Goal: Task Accomplishment & Management: Use online tool/utility

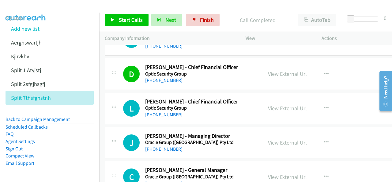
scroll to position [6311, 0]
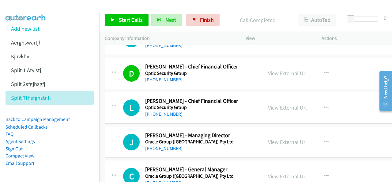
click at [159, 111] on link "[PHONE_NUMBER]" at bounding box center [163, 114] width 37 height 6
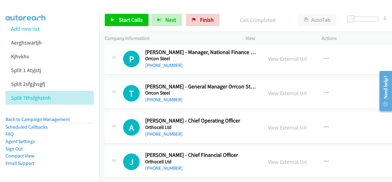
scroll to position [6924, 0]
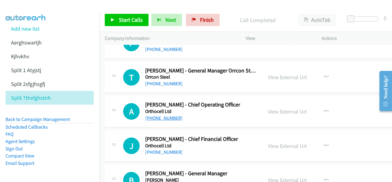
click at [154, 115] on link "[PHONE_NUMBER]" at bounding box center [163, 118] width 37 height 6
click at [35, 9] on img at bounding box center [26, 10] width 46 height 21
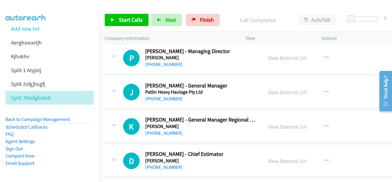
scroll to position [8119, 0]
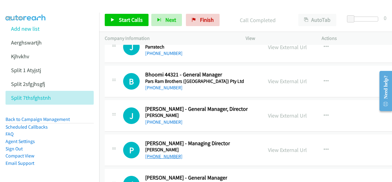
click at [161, 153] on link "[PHONE_NUMBER]" at bounding box center [163, 156] width 37 height 6
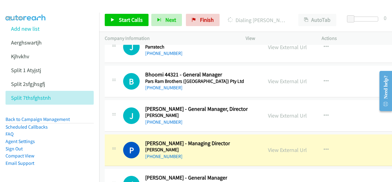
click at [31, 6] on img at bounding box center [26, 10] width 46 height 21
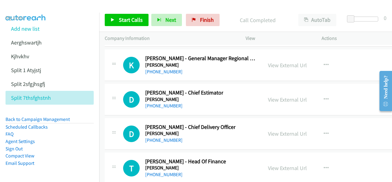
scroll to position [8303, 0]
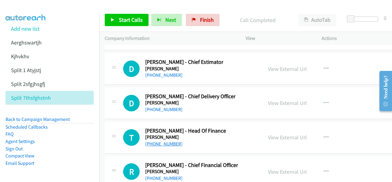
click at [156, 141] on link "[PHONE_NUMBER]" at bounding box center [163, 144] width 37 height 6
click at [34, 8] on img at bounding box center [26, 10] width 46 height 21
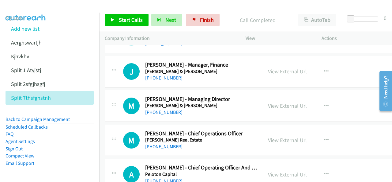
scroll to position [8517, 0]
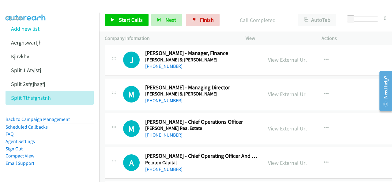
click at [163, 132] on link "[PHONE_NUMBER]" at bounding box center [163, 135] width 37 height 6
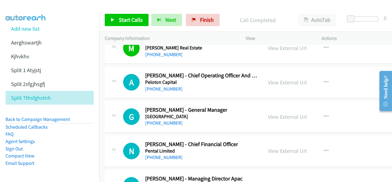
scroll to position [8609, 0]
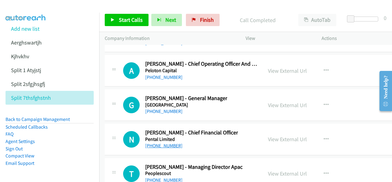
click at [157, 142] on link "[PHONE_NUMBER]" at bounding box center [163, 145] width 37 height 6
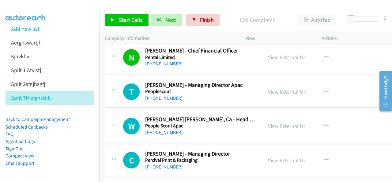
scroll to position [8701, 0]
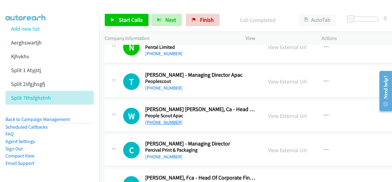
click at [163, 119] on link "[PHONE_NUMBER]" at bounding box center [163, 122] width 37 height 6
click at [31, 5] on img at bounding box center [26, 10] width 46 height 21
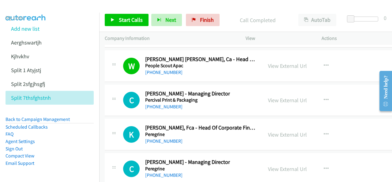
scroll to position [8762, 0]
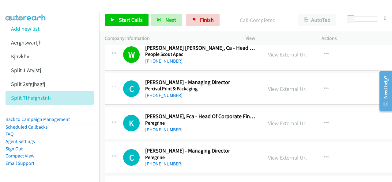
click at [158, 161] on link "[PHONE_NUMBER]" at bounding box center [163, 164] width 37 height 6
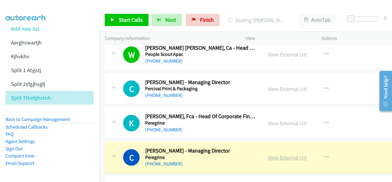
click at [278, 154] on link "View External Url" at bounding box center [287, 157] width 39 height 7
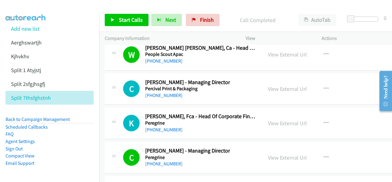
drag, startPoint x: 31, startPoint y: 5, endPoint x: 37, endPoint y: 9, distance: 6.9
click at [31, 5] on img at bounding box center [26, 10] width 46 height 21
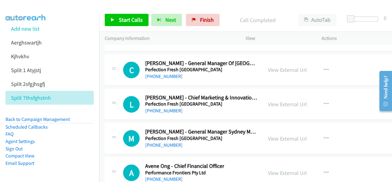
scroll to position [9099, 0]
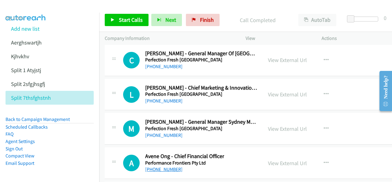
click at [160, 166] on link "[PHONE_NUMBER]" at bounding box center [163, 169] width 37 height 6
click at [25, 6] on img at bounding box center [26, 10] width 46 height 21
click at [28, 5] on img at bounding box center [26, 10] width 46 height 21
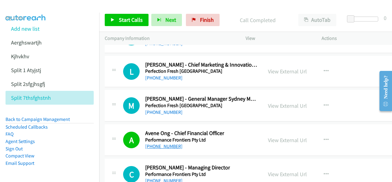
scroll to position [9130, 0]
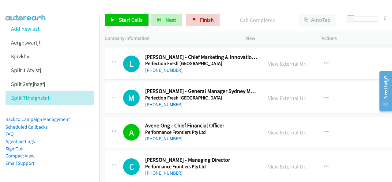
click at [161, 170] on link "[PHONE_NUMBER]" at bounding box center [163, 173] width 37 height 6
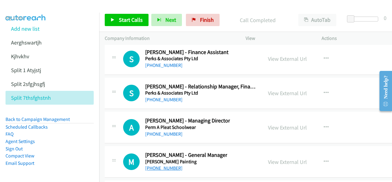
scroll to position [9314, 0]
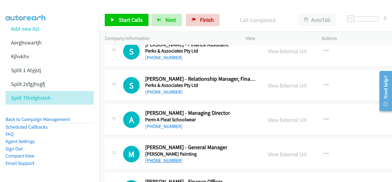
click at [161, 157] on link "[PHONE_NUMBER]" at bounding box center [163, 160] width 37 height 6
click at [34, 11] on img at bounding box center [26, 10] width 46 height 21
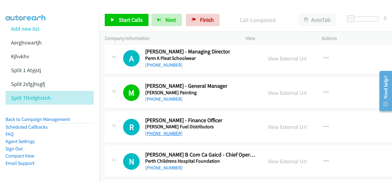
click at [161, 130] on link "[PHONE_NUMBER]" at bounding box center [163, 133] width 37 height 6
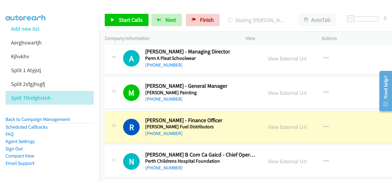
click at [36, 9] on img at bounding box center [26, 10] width 46 height 21
click at [32, 7] on img at bounding box center [26, 10] width 46 height 21
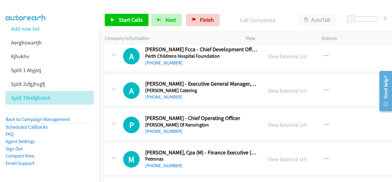
scroll to position [9559, 0]
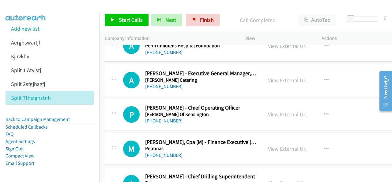
click at [159, 118] on link "[PHONE_NUMBER]" at bounding box center [163, 121] width 37 height 6
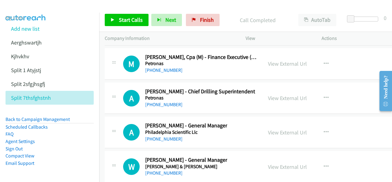
scroll to position [9651, 0]
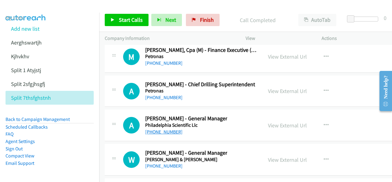
click at [165, 129] on link "[PHONE_NUMBER]" at bounding box center [163, 132] width 37 height 6
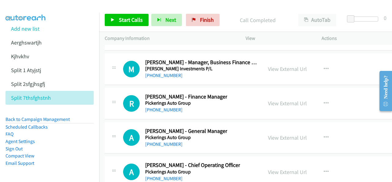
scroll to position [9988, 0]
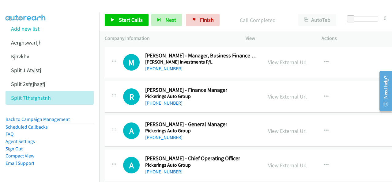
click at [160, 169] on link "[PHONE_NUMBER]" at bounding box center [163, 172] width 37 height 6
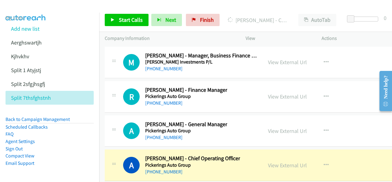
click at [54, 9] on div at bounding box center [193, 12] width 387 height 24
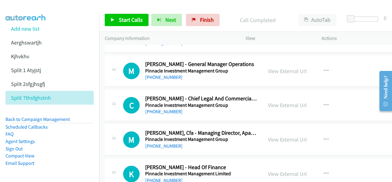
scroll to position [10294, 0]
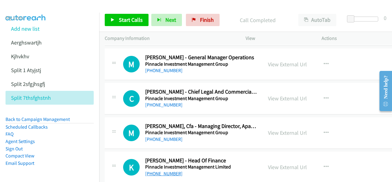
click at [161, 170] on link "[PHONE_NUMBER]" at bounding box center [163, 173] width 37 height 6
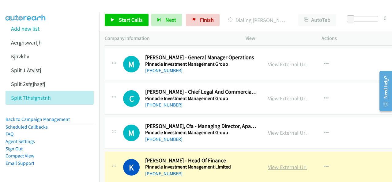
click at [280, 163] on link "View External Url" at bounding box center [287, 166] width 39 height 7
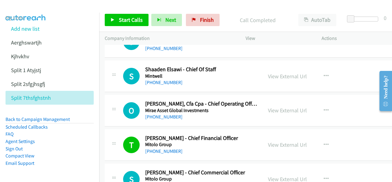
scroll to position [276, 0]
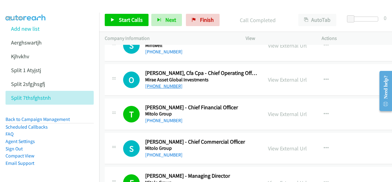
click at [155, 85] on link "[PHONE_NUMBER]" at bounding box center [163, 86] width 37 height 6
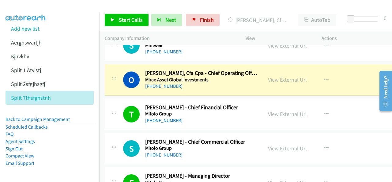
click at [23, 7] on img at bounding box center [26, 10] width 46 height 21
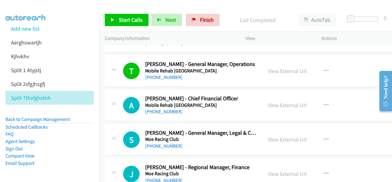
scroll to position [429, 0]
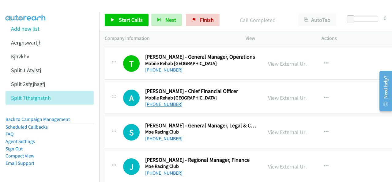
click at [153, 101] on link "[PHONE_NUMBER]" at bounding box center [163, 104] width 37 height 6
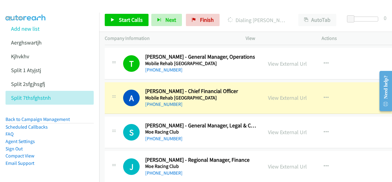
click at [27, 6] on img at bounding box center [26, 10] width 46 height 21
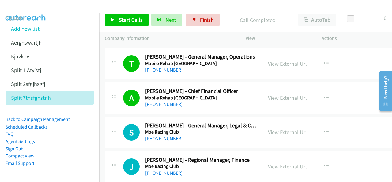
click at [30, 4] on main "Start Calls Pause Next Finish Call Completed AutoTab AutoTab 0 Company Informat…" at bounding box center [196, 14] width 392 height 29
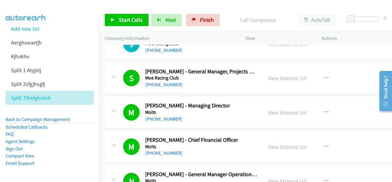
scroll to position [521, 0]
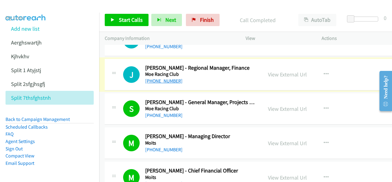
click at [160, 79] on link "[PHONE_NUMBER]" at bounding box center [163, 81] width 37 height 6
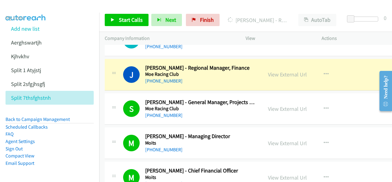
click at [26, 7] on img at bounding box center [26, 10] width 46 height 21
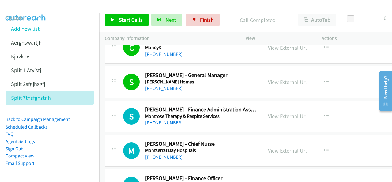
scroll to position [827, 0]
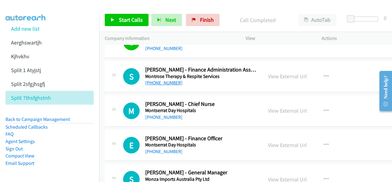
click at [159, 82] on link "[PHONE_NUMBER]" at bounding box center [163, 83] width 37 height 6
click at [32, 9] on img at bounding box center [26, 10] width 46 height 21
click at [27, 8] on img at bounding box center [26, 10] width 46 height 21
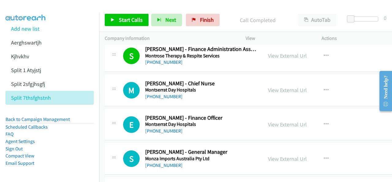
scroll to position [858, 0]
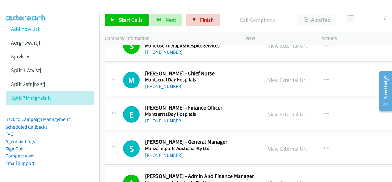
click at [164, 118] on link "[PHONE_NUMBER]" at bounding box center [163, 121] width 37 height 6
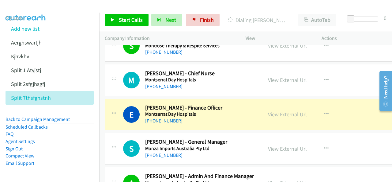
click at [37, 6] on img at bounding box center [26, 10] width 46 height 21
click at [283, 112] on link "View External Url" at bounding box center [287, 114] width 39 height 7
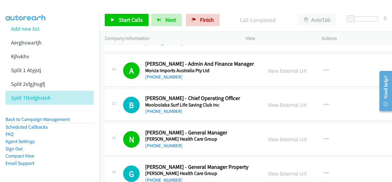
scroll to position [980, 0]
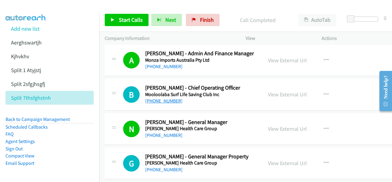
click at [158, 98] on link "[PHONE_NUMBER]" at bounding box center [163, 101] width 37 height 6
click at [13, 5] on img at bounding box center [26, 10] width 46 height 21
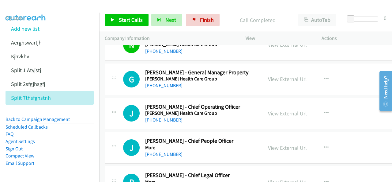
scroll to position [1072, 0]
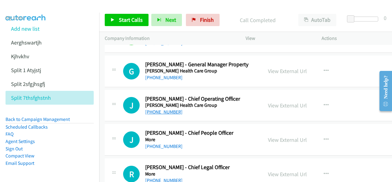
click at [158, 109] on link "[PHONE_NUMBER]" at bounding box center [163, 112] width 37 height 6
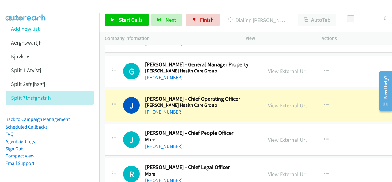
click at [35, 6] on img at bounding box center [26, 10] width 46 height 21
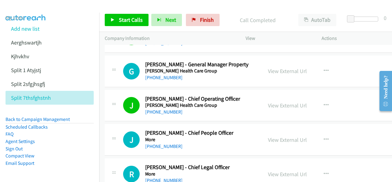
click at [31, 8] on img at bounding box center [26, 10] width 46 height 21
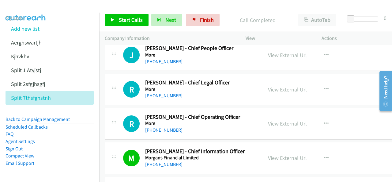
scroll to position [1164, 0]
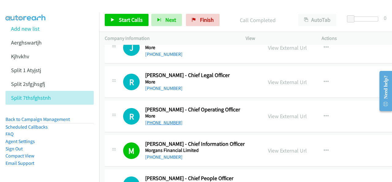
click at [158, 119] on link "[PHONE_NUMBER]" at bounding box center [163, 122] width 37 height 6
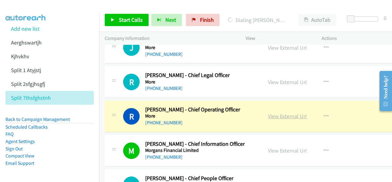
click at [275, 112] on link "View External Url" at bounding box center [287, 115] width 39 height 7
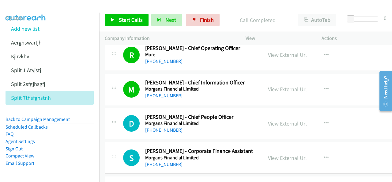
scroll to position [1256, 0]
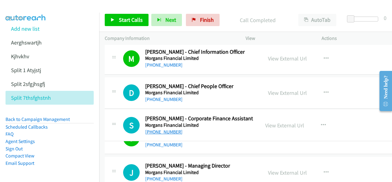
drag, startPoint x: 179, startPoint y: 129, endPoint x: 146, endPoint y: 131, distance: 32.5
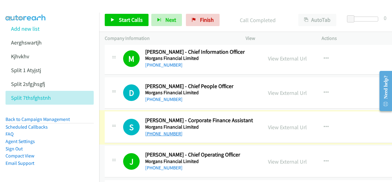
click at [157, 131] on link "[PHONE_NUMBER]" at bounding box center [163, 134] width 37 height 6
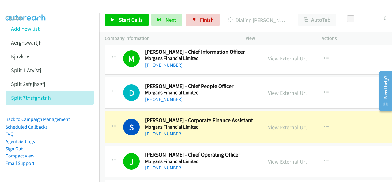
click at [34, 7] on img at bounding box center [26, 10] width 46 height 21
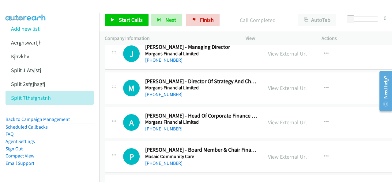
scroll to position [1409, 0]
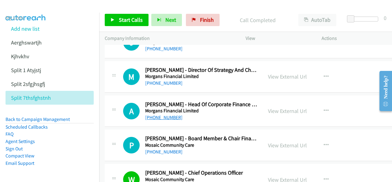
click at [160, 114] on link "[PHONE_NUMBER]" at bounding box center [163, 117] width 37 height 6
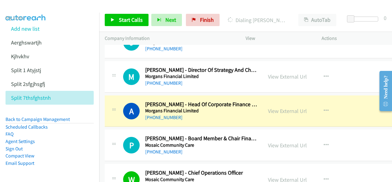
click at [34, 5] on img at bounding box center [26, 10] width 46 height 21
click at [25, 6] on img at bounding box center [26, 10] width 46 height 21
click at [277, 107] on link "View External Url" at bounding box center [287, 110] width 39 height 7
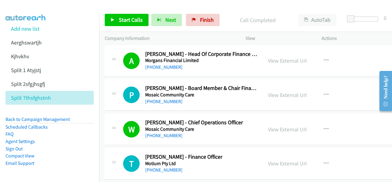
scroll to position [1471, 0]
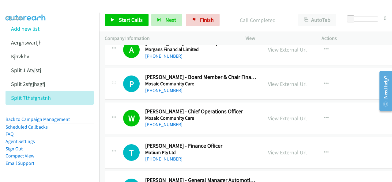
click at [165, 156] on link "[PHONE_NUMBER]" at bounding box center [163, 159] width 37 height 6
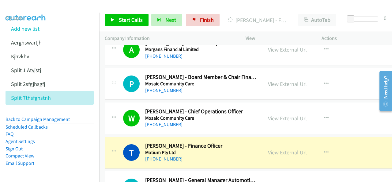
scroll to position [1501, 0]
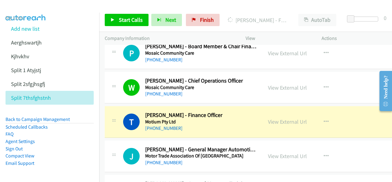
click at [35, 5] on img at bounding box center [26, 10] width 46 height 21
click at [277, 118] on link "View External Url" at bounding box center [287, 121] width 39 height 7
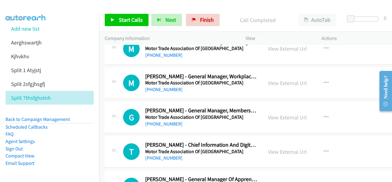
scroll to position [1654, 0]
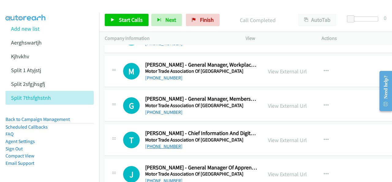
click at [165, 143] on link "[PHONE_NUMBER]" at bounding box center [163, 146] width 37 height 6
click at [21, 9] on img at bounding box center [26, 10] width 46 height 21
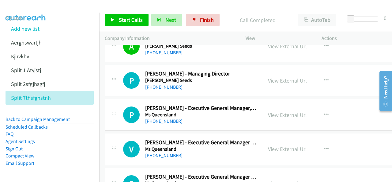
scroll to position [2083, 0]
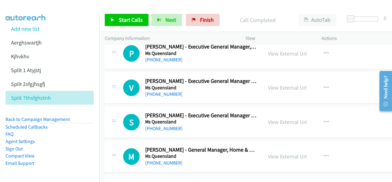
click at [25, 6] on img at bounding box center [26, 10] width 46 height 21
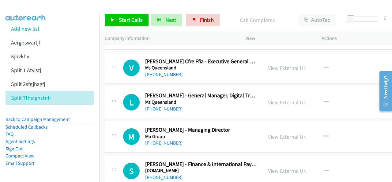
scroll to position [2267, 0]
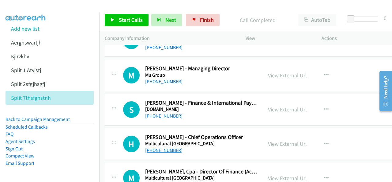
click at [160, 147] on link "[PHONE_NUMBER]" at bounding box center [163, 150] width 37 height 6
click at [22, 5] on img at bounding box center [26, 10] width 46 height 21
click at [37, 7] on img at bounding box center [26, 10] width 46 height 21
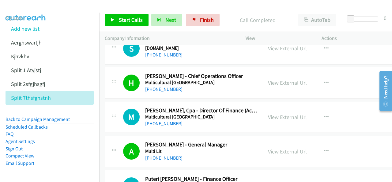
scroll to position [2328, 0]
click at [162, 120] on link "[PHONE_NUMBER]" at bounding box center [163, 123] width 37 height 6
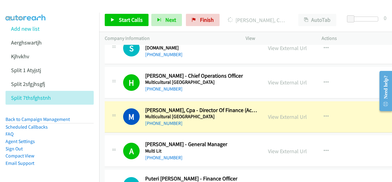
click at [36, 6] on img at bounding box center [26, 10] width 46 height 21
click at [40, 9] on img at bounding box center [26, 10] width 46 height 21
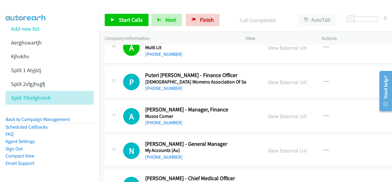
scroll to position [2420, 0]
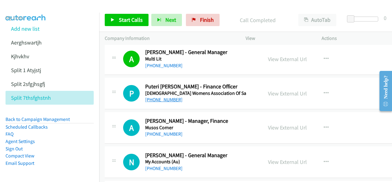
click at [160, 97] on link "[PHONE_NUMBER]" at bounding box center [163, 100] width 37 height 6
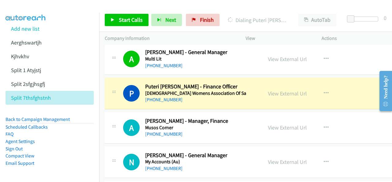
click at [258, 146] on div "N Callback Scheduled [PERSON_NAME] - General Manager My Accounts (Au) [GEOGRAPH…" at bounding box center [252, 162] width 294 height 32
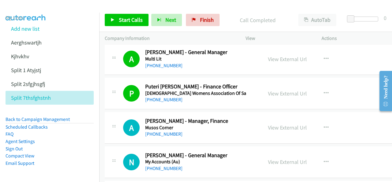
scroll to position [2451, 0]
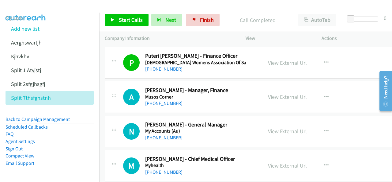
click at [159, 134] on link "[PHONE_NUMBER]" at bounding box center [163, 137] width 37 height 6
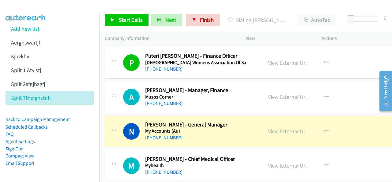
drag, startPoint x: 32, startPoint y: 8, endPoint x: 172, endPoint y: 43, distance: 144.0
click at [32, 8] on img at bounding box center [26, 10] width 46 height 21
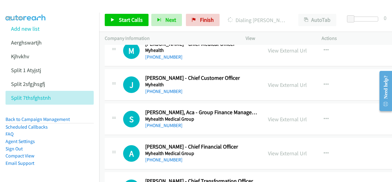
scroll to position [2574, 0]
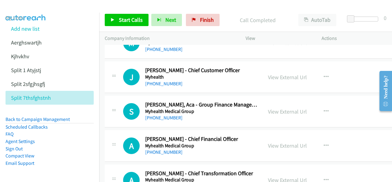
click at [34, 7] on img at bounding box center [26, 10] width 46 height 21
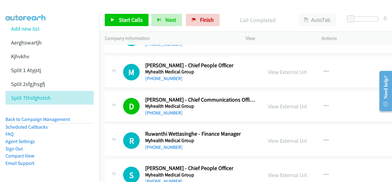
scroll to position [2727, 0]
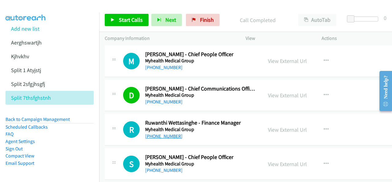
click at [159, 133] on link "[PHONE_NUMBER]" at bounding box center [163, 136] width 37 height 6
click at [35, 7] on img at bounding box center [26, 10] width 46 height 21
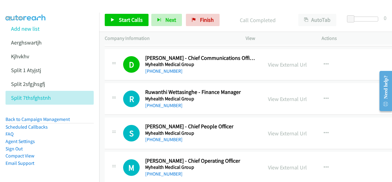
scroll to position [2788, 0]
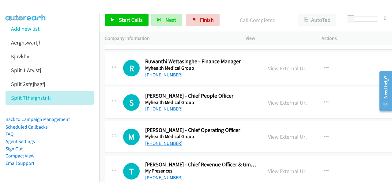
click at [164, 140] on link "[PHONE_NUMBER]" at bounding box center [163, 143] width 37 height 6
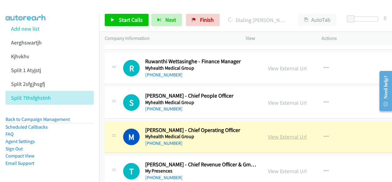
click at [281, 133] on link "View External Url" at bounding box center [287, 136] width 39 height 7
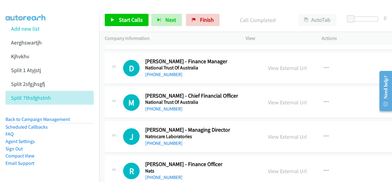
scroll to position [3064, 0]
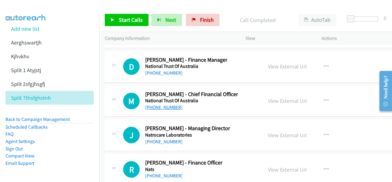
click at [160, 104] on link "[PHONE_NUMBER]" at bounding box center [163, 107] width 37 height 6
click at [21, 5] on img at bounding box center [26, 10] width 46 height 21
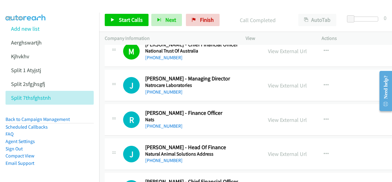
scroll to position [3125, 0]
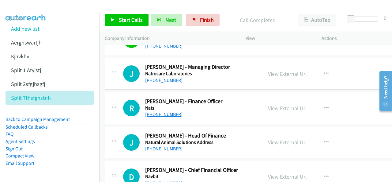
click at [157, 111] on link "[PHONE_NUMBER]" at bounding box center [163, 114] width 37 height 6
click at [18, 5] on img at bounding box center [26, 10] width 46 height 21
click at [37, 8] on img at bounding box center [26, 10] width 46 height 21
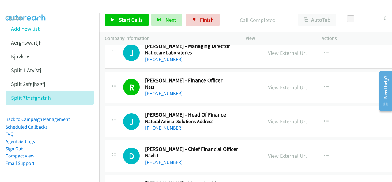
scroll to position [3156, 0]
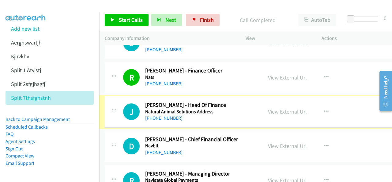
click at [158, 115] on link "[PHONE_NUMBER]" at bounding box center [163, 118] width 37 height 6
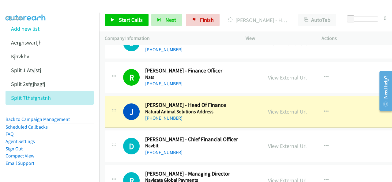
click at [31, 10] on img at bounding box center [26, 10] width 46 height 21
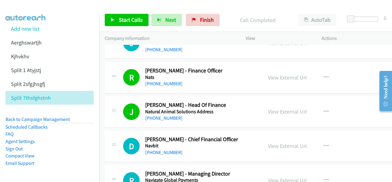
click at [31, 10] on img at bounding box center [26, 10] width 46 height 21
click at [152, 149] on link "[PHONE_NUMBER]" at bounding box center [163, 152] width 37 height 6
click at [37, 8] on img at bounding box center [26, 10] width 46 height 21
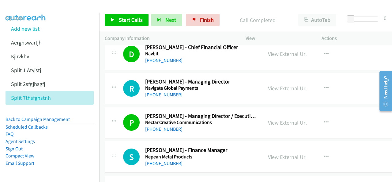
scroll to position [3278, 0]
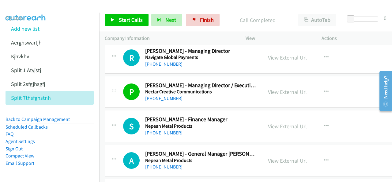
click at [156, 130] on link "[PHONE_NUMBER]" at bounding box center [163, 133] width 37 height 6
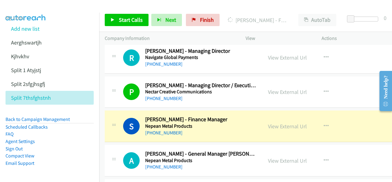
click at [35, 8] on img at bounding box center [26, 10] width 46 height 21
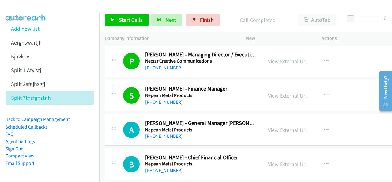
scroll to position [3339, 0]
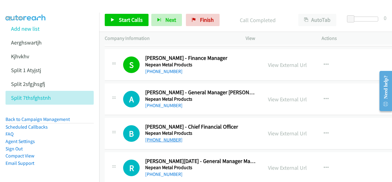
click at [157, 137] on link "[PHONE_NUMBER]" at bounding box center [163, 140] width 37 height 6
click at [20, 6] on img at bounding box center [26, 10] width 46 height 21
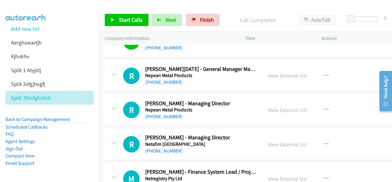
scroll to position [3462, 0]
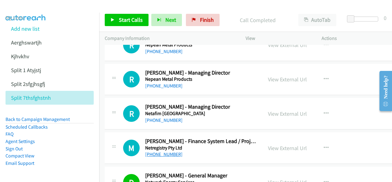
click at [156, 151] on link "[PHONE_NUMBER]" at bounding box center [163, 154] width 37 height 6
click at [28, 6] on img at bounding box center [26, 10] width 46 height 21
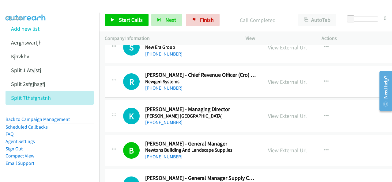
scroll to position [3707, 0]
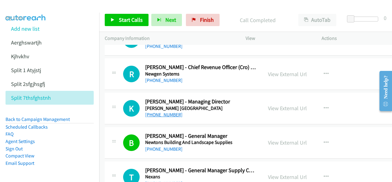
click at [158, 112] on link "[PHONE_NUMBER]" at bounding box center [163, 115] width 37 height 6
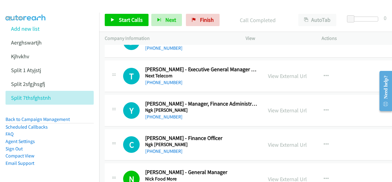
scroll to position [3952, 0]
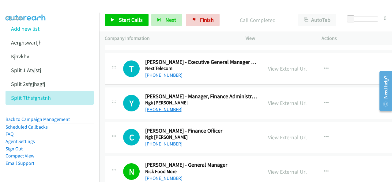
click at [155, 106] on link "[PHONE_NUMBER]" at bounding box center [163, 109] width 37 height 6
click at [17, 8] on img at bounding box center [26, 10] width 46 height 21
click at [170, 141] on link "[PHONE_NUMBER]" at bounding box center [163, 144] width 37 height 6
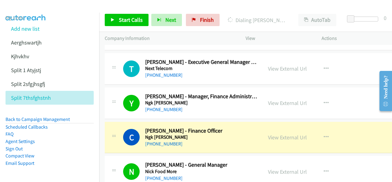
click at [36, 7] on img at bounding box center [26, 10] width 46 height 21
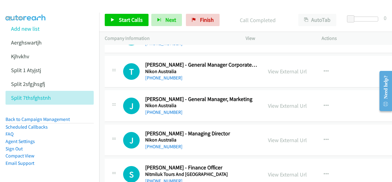
scroll to position [4167, 0]
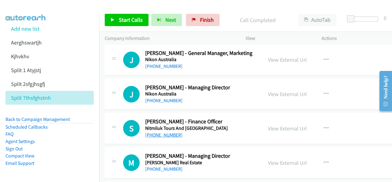
click at [158, 132] on link "[PHONE_NUMBER]" at bounding box center [163, 135] width 37 height 6
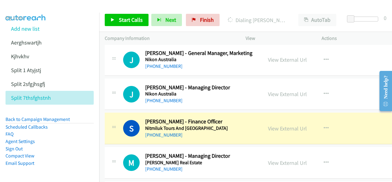
click at [26, 6] on img at bounding box center [26, 10] width 46 height 21
click at [277, 125] on link "View External Url" at bounding box center [287, 128] width 39 height 7
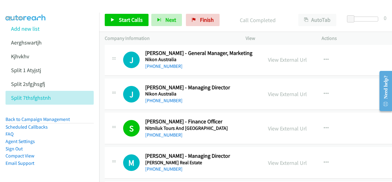
click at [33, 8] on img at bounding box center [26, 10] width 46 height 21
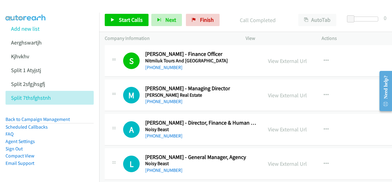
scroll to position [4228, 0]
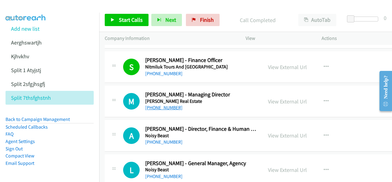
click at [153, 104] on link "[PHONE_NUMBER]" at bounding box center [163, 107] width 37 height 6
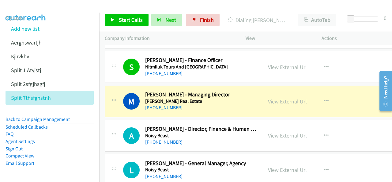
click at [31, 7] on img at bounding box center [26, 10] width 46 height 21
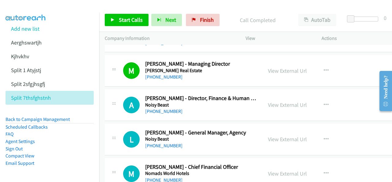
scroll to position [4289, 0]
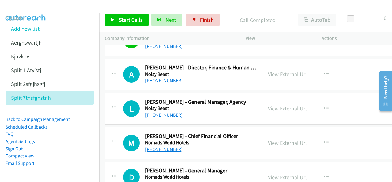
click at [156, 146] on link "[PHONE_NUMBER]" at bounding box center [163, 149] width 37 height 6
click at [18, 5] on img at bounding box center [26, 10] width 46 height 21
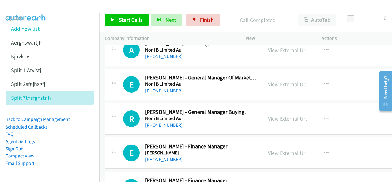
scroll to position [4504, 0]
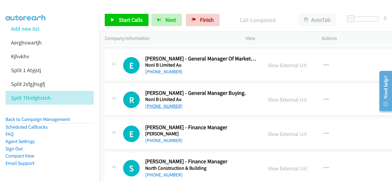
click at [163, 103] on link "[PHONE_NUMBER]" at bounding box center [163, 106] width 37 height 6
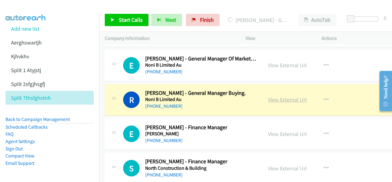
click at [276, 96] on link "View External Url" at bounding box center [287, 99] width 39 height 7
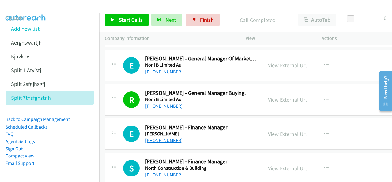
click at [161, 137] on link "[PHONE_NUMBER]" at bounding box center [163, 140] width 37 height 6
click at [23, 6] on img at bounding box center [26, 10] width 46 height 21
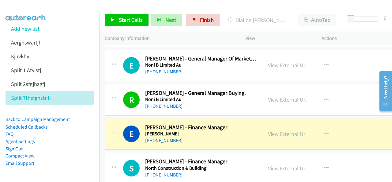
click at [39, 7] on img at bounding box center [26, 10] width 46 height 21
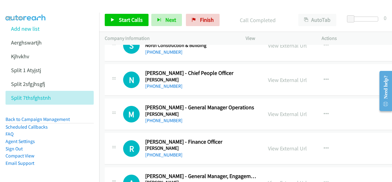
scroll to position [4657, 0]
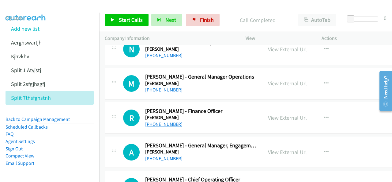
click at [156, 121] on link "[PHONE_NUMBER]" at bounding box center [163, 124] width 37 height 6
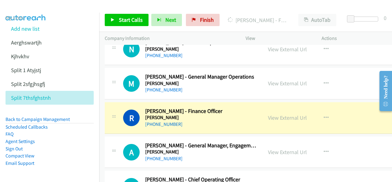
click at [23, 6] on img at bounding box center [26, 10] width 46 height 21
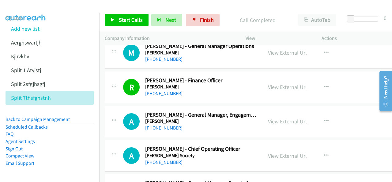
scroll to position [4718, 0]
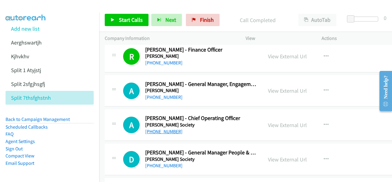
click at [161, 128] on link "[PHONE_NUMBER]" at bounding box center [163, 131] width 37 height 6
click at [23, 5] on img at bounding box center [26, 10] width 46 height 21
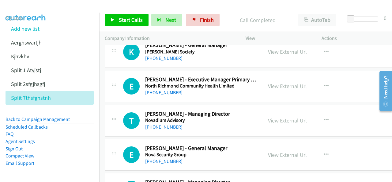
scroll to position [4871, 0]
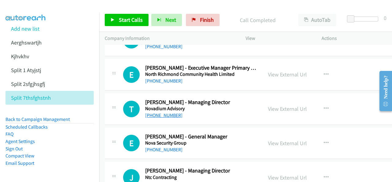
click at [157, 112] on link "[PHONE_NUMBER]" at bounding box center [163, 115] width 37 height 6
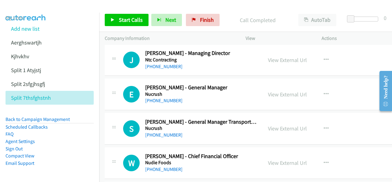
scroll to position [5025, 0]
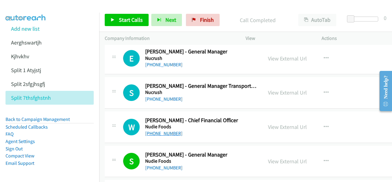
click at [160, 130] on link "[PHONE_NUMBER]" at bounding box center [163, 133] width 37 height 6
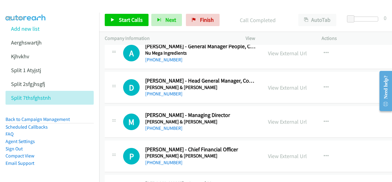
scroll to position [5178, 0]
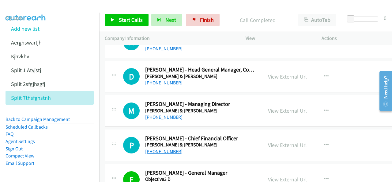
click at [164, 148] on link "[PHONE_NUMBER]" at bounding box center [163, 151] width 37 height 6
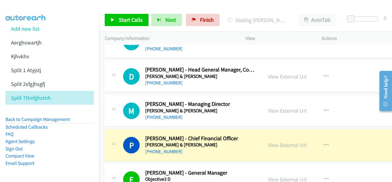
click at [31, 5] on img at bounding box center [26, 10] width 46 height 21
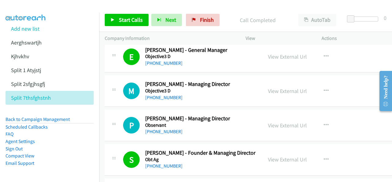
scroll to position [5331, 0]
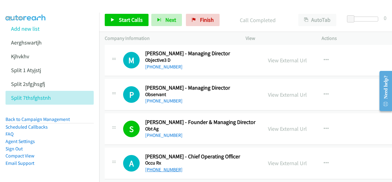
click at [161, 166] on link "[PHONE_NUMBER]" at bounding box center [163, 169] width 37 height 6
click at [28, 6] on img at bounding box center [26, 10] width 46 height 21
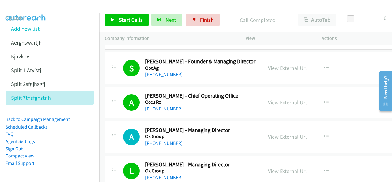
scroll to position [5392, 0]
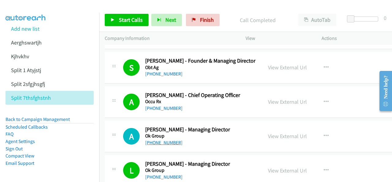
click at [156, 139] on link "[PHONE_NUMBER]" at bounding box center [163, 142] width 37 height 6
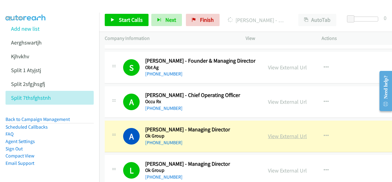
click at [275, 132] on link "View External Url" at bounding box center [287, 135] width 39 height 7
drag, startPoint x: 53, startPoint y: 9, endPoint x: 68, endPoint y: 2, distance: 16.7
click at [53, 9] on div at bounding box center [193, 12] width 387 height 24
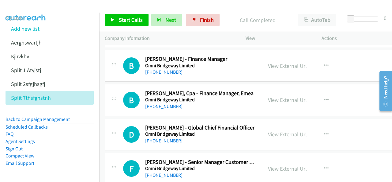
scroll to position [5576, 0]
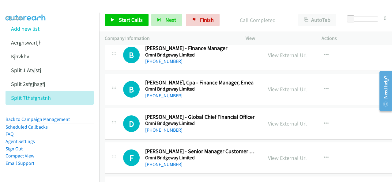
click at [165, 127] on link "[PHONE_NUMBER]" at bounding box center [163, 130] width 37 height 6
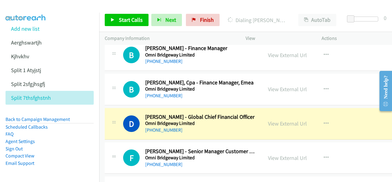
drag, startPoint x: 26, startPoint y: 6, endPoint x: 29, endPoint y: 5, distance: 3.3
click at [26, 6] on img at bounding box center [26, 10] width 46 height 21
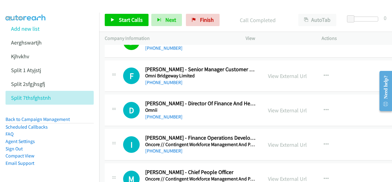
scroll to position [5668, 0]
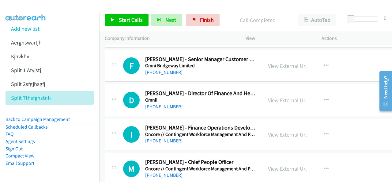
click at [157, 104] on link "[PHONE_NUMBER]" at bounding box center [163, 107] width 37 height 6
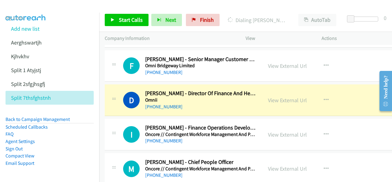
click at [41, 11] on img at bounding box center [26, 10] width 46 height 21
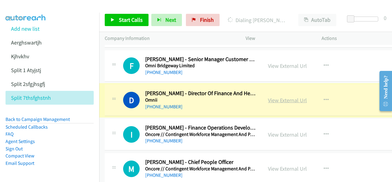
click at [276, 97] on link "View External Url" at bounding box center [287, 100] width 39 height 7
